Goal: Task Accomplishment & Management: Manage account settings

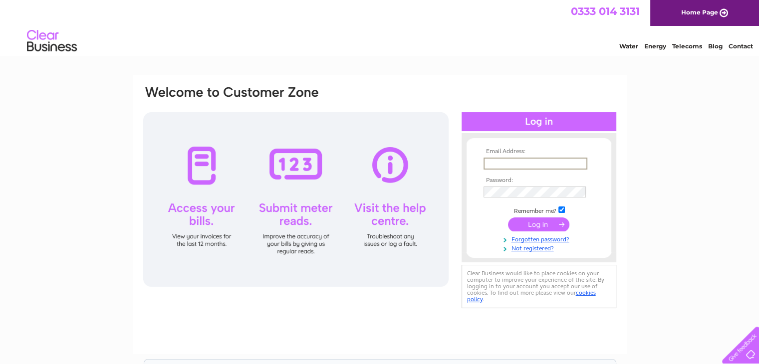
click at [570, 163] on input "text" at bounding box center [535, 164] width 104 height 12
type input "aries2001sam@hotmail.com"
click at [682, 147] on div "Email Address: aries2001sam@hotmail.com Password: Forgotten password?" at bounding box center [379, 300] width 759 height 450
click at [650, 175] on div "Email Address: aries2001sam@hotmail.com Password: Forgotten password?" at bounding box center [379, 300] width 759 height 450
click at [533, 224] on input "submit" at bounding box center [538, 223] width 61 height 14
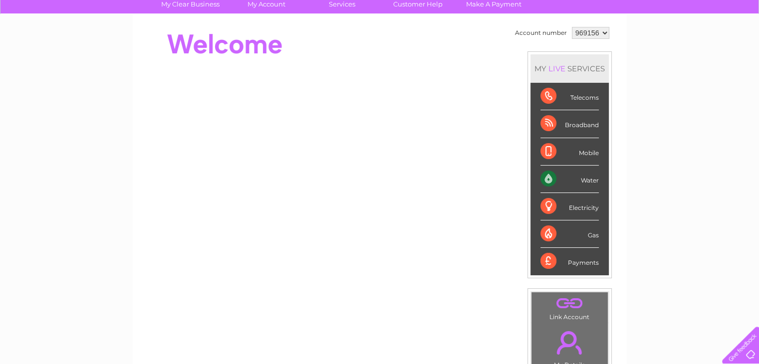
scroll to position [81, 0]
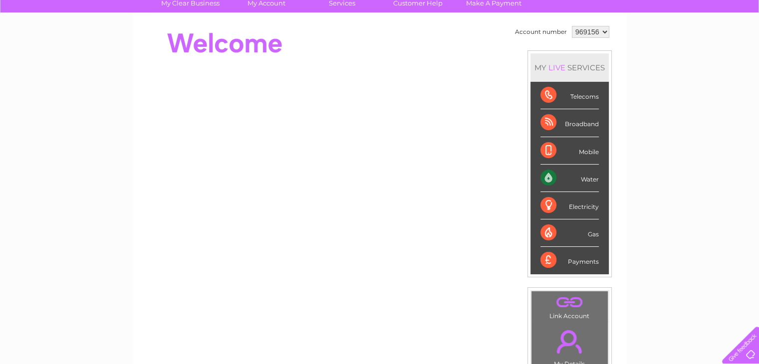
click at [549, 178] on div "Water" at bounding box center [569, 178] width 58 height 27
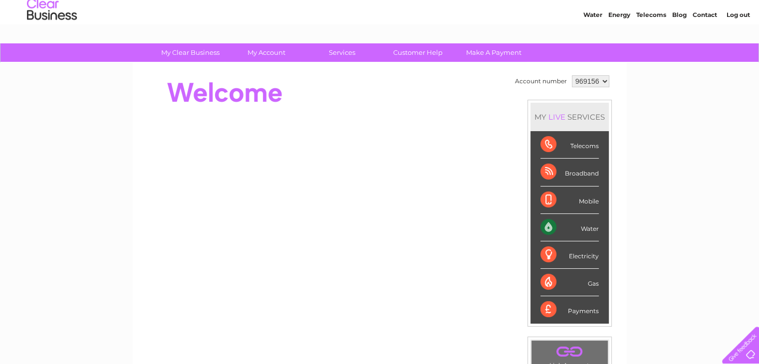
scroll to position [31, 0]
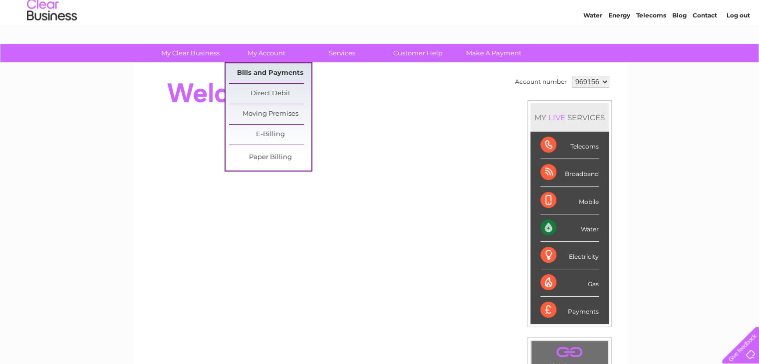
click at [279, 73] on link "Bills and Payments" at bounding box center [270, 73] width 82 height 20
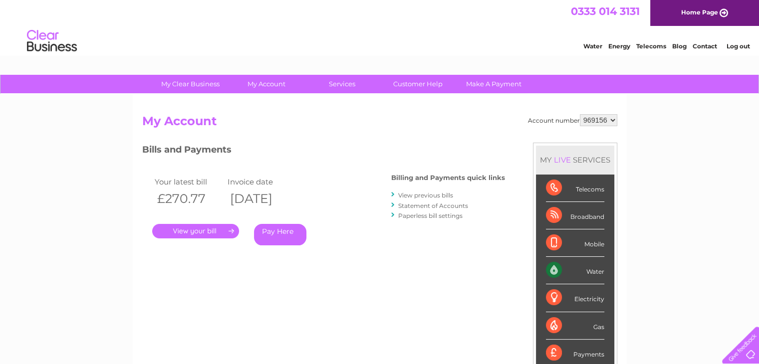
click at [435, 195] on link "View previous bills" at bounding box center [425, 195] width 55 height 7
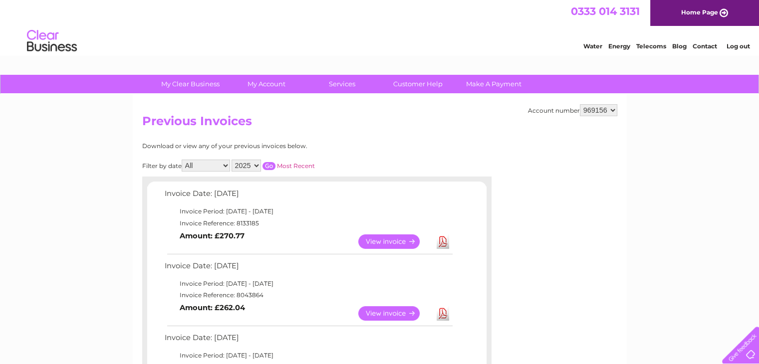
click at [383, 240] on link "View" at bounding box center [394, 241] width 73 height 14
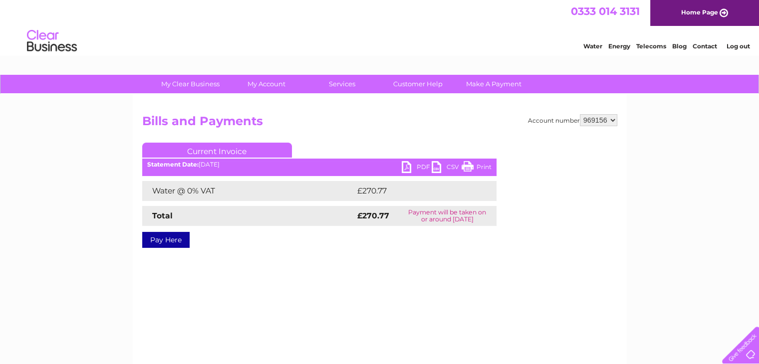
click at [421, 164] on link "PDF" at bounding box center [416, 168] width 30 height 14
